Goal: Task Accomplishment & Management: Use online tool/utility

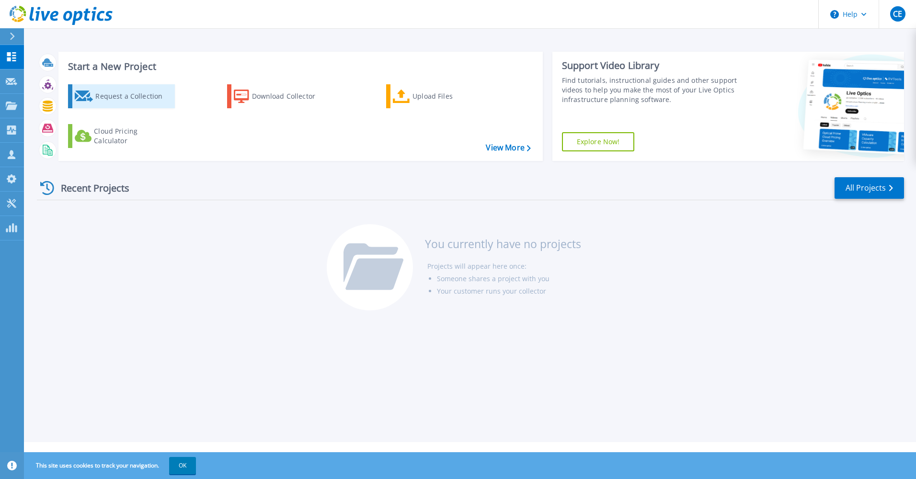
click at [128, 99] on div "Request a Collection" at bounding box center [133, 96] width 77 height 19
click at [59, 19] on icon at bounding box center [61, 16] width 103 height 20
click at [901, 11] on span "CE" at bounding box center [897, 14] width 9 height 8
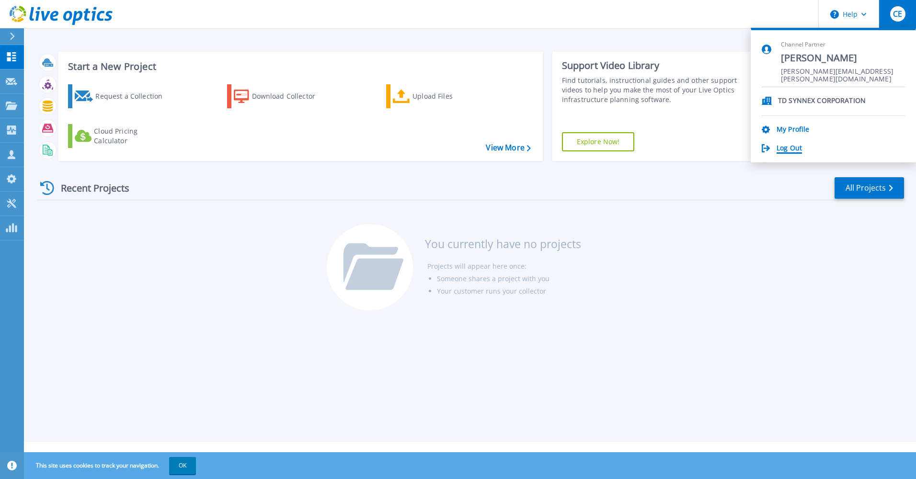
click at [787, 145] on link "Log Out" at bounding box center [789, 148] width 25 height 9
